Goal: Task Accomplishment & Management: Manage account settings

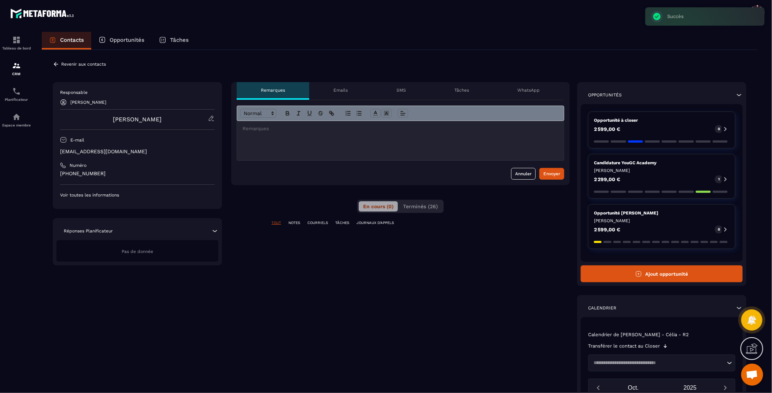
click at [121, 41] on p "Opportunités" at bounding box center [127, 40] width 35 height 7
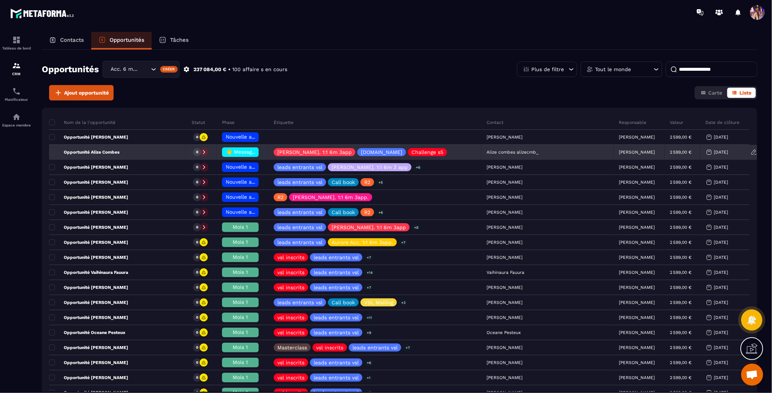
click at [263, 151] on span "👋 Message de Bienvenue" at bounding box center [258, 152] width 65 height 6
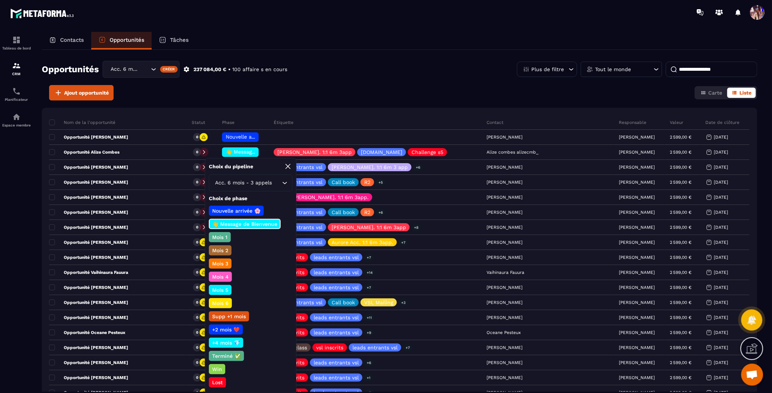
click at [218, 234] on p "Mois 1" at bounding box center [220, 236] width 18 height 7
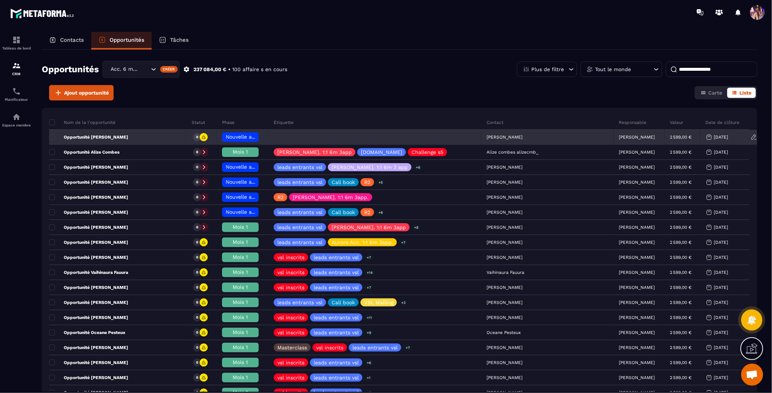
click at [619, 137] on p "[PERSON_NAME]" at bounding box center [637, 136] width 36 height 5
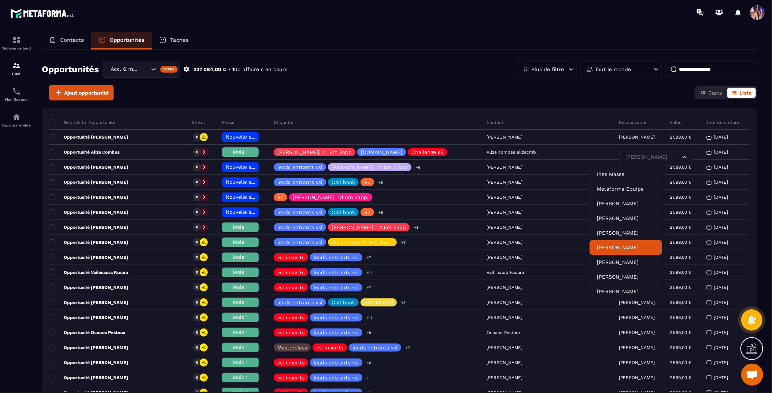
click at [611, 249] on p "[PERSON_NAME]" at bounding box center [626, 247] width 58 height 7
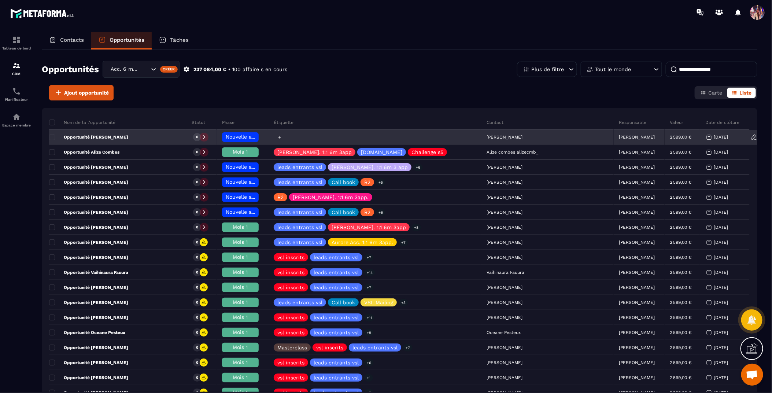
click at [282, 138] on icon at bounding box center [279, 137] width 5 height 5
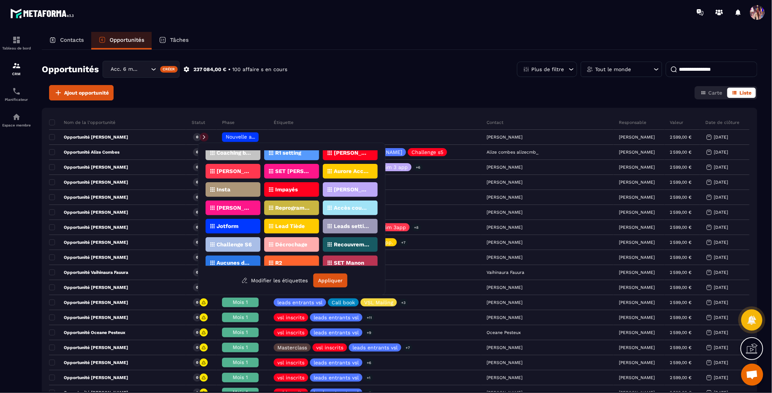
scroll to position [111, 0]
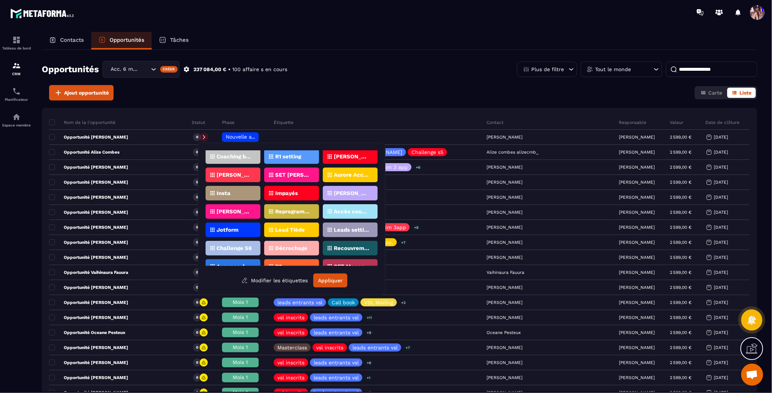
click at [341, 193] on p "[PERSON_NAME]. 1:1 6m 3 app" at bounding box center [352, 193] width 36 height 5
click at [334, 283] on button "Appliquer" at bounding box center [330, 280] width 34 height 14
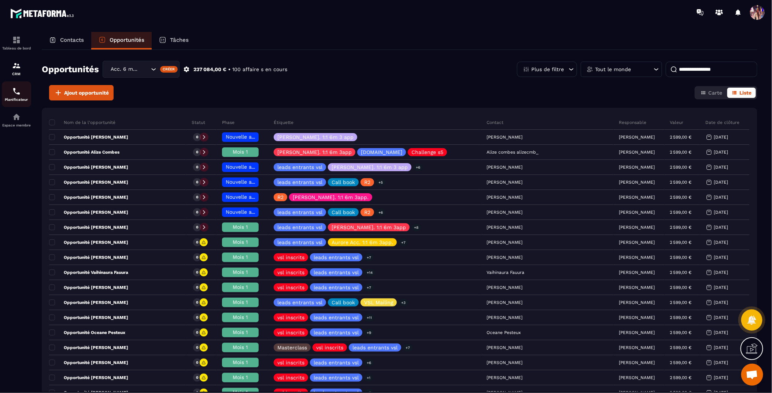
click at [17, 97] on p "Planificateur" at bounding box center [16, 99] width 29 height 4
click at [14, 94] on img at bounding box center [16, 91] width 9 height 9
